Goal: Task Accomplishment & Management: Manage account settings

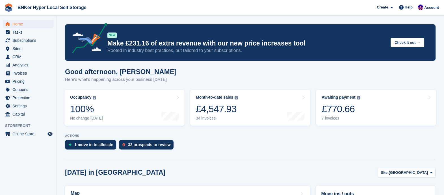
click at [198, 147] on div "1 move in to allocate 32 prospects to review" at bounding box center [250, 146] width 371 height 12
click at [96, 144] on div "1 move in to allocate" at bounding box center [93, 144] width 39 height 5
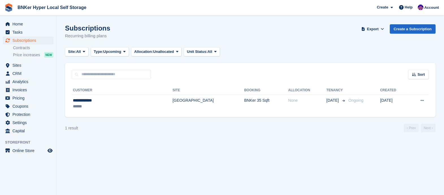
click at [85, 101] on div "**********" at bounding box center [101, 101] width 57 height 6
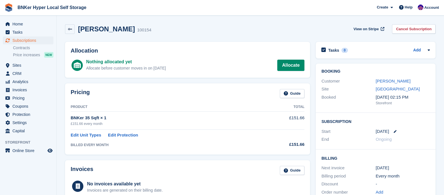
click at [394, 80] on link "Peter Kruijen" at bounding box center [393, 81] width 35 height 5
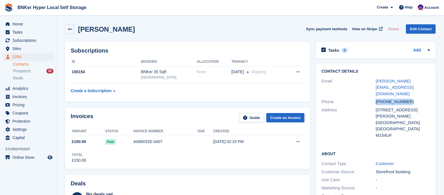
drag, startPoint x: 406, startPoint y: 88, endPoint x: 369, endPoint y: 92, distance: 37.6
click at [369, 98] on div "Phone +447954730429" at bounding box center [375, 102] width 109 height 8
copy div "+447954730429"
